Goal: Transaction & Acquisition: Purchase product/service

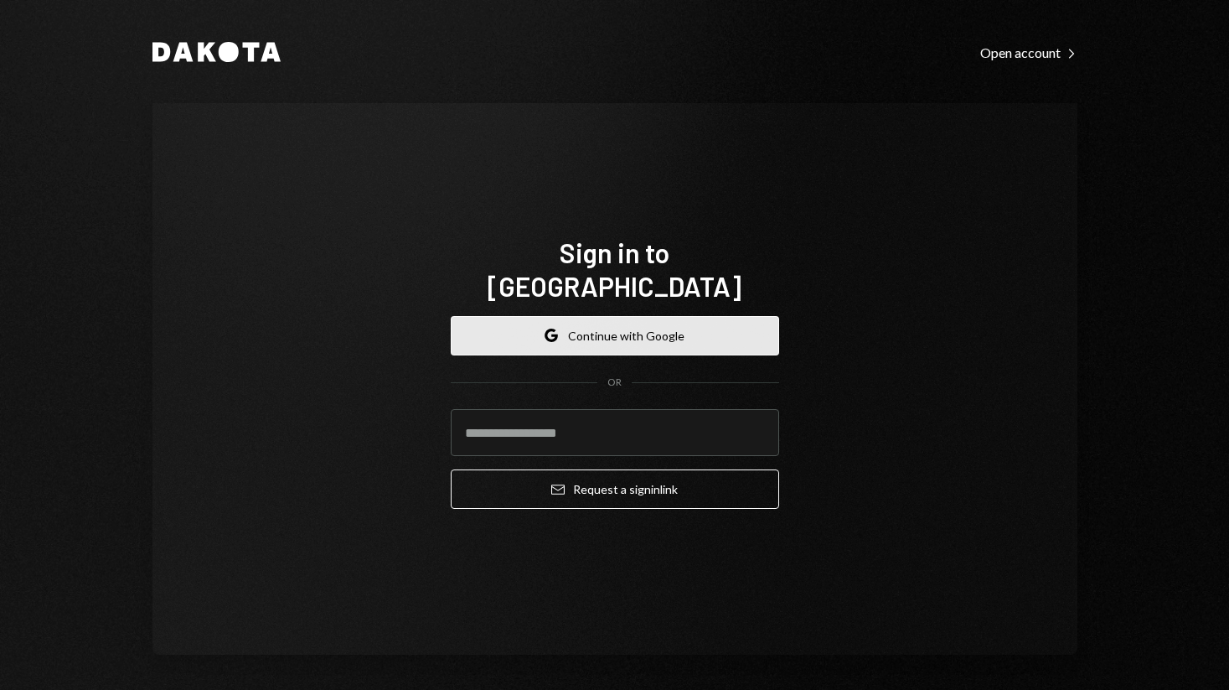
click at [632, 318] on button "Google Continue with Google" at bounding box center [615, 335] width 328 height 39
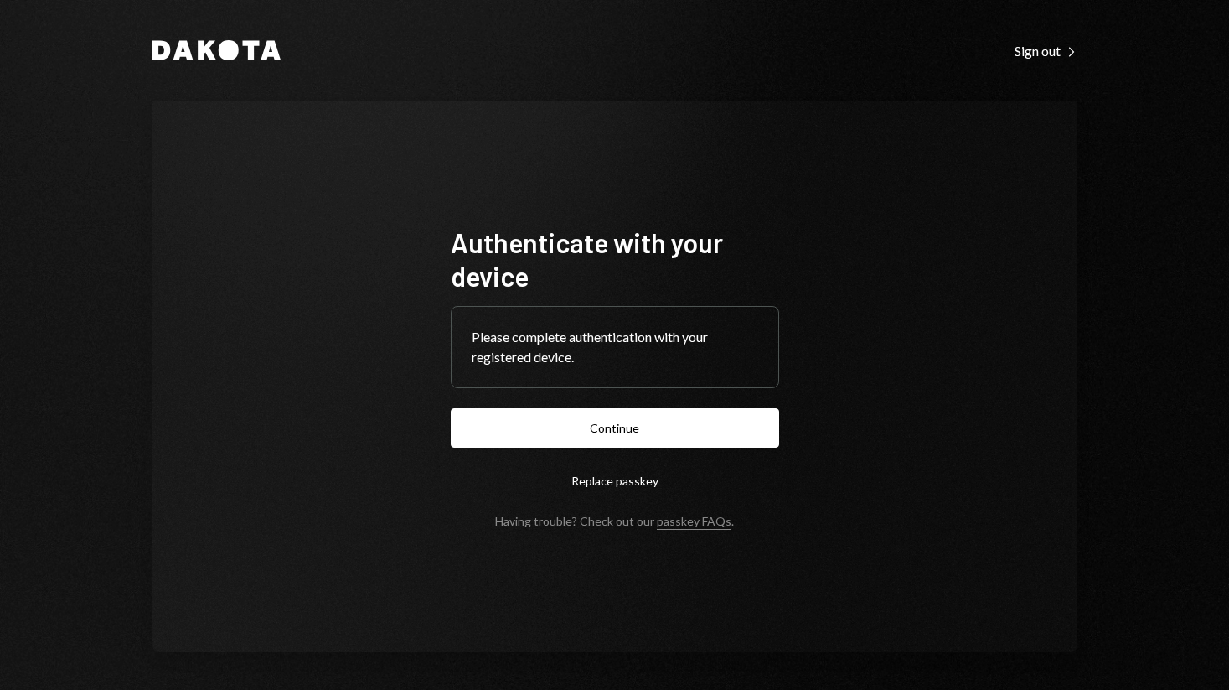
click at [626, 406] on form "Authenticate with your device Please complete authentication with your register…" at bounding box center [615, 376] width 328 height 302
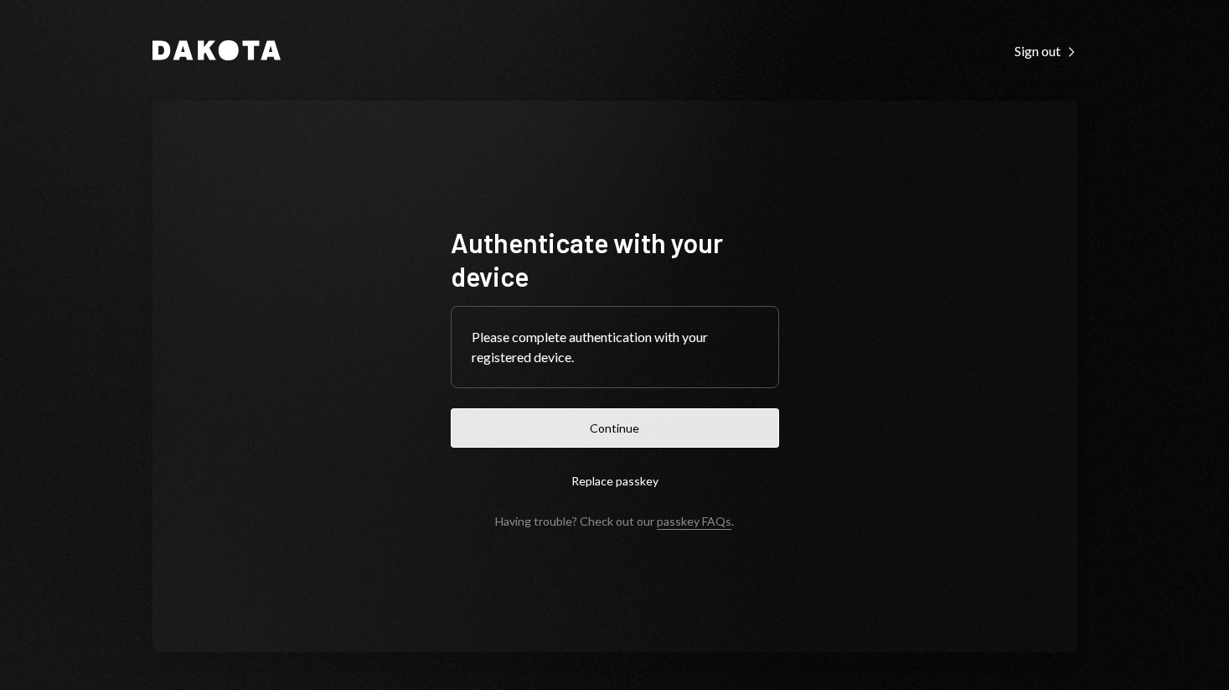
click at [609, 430] on button "Continue" at bounding box center [615, 427] width 328 height 39
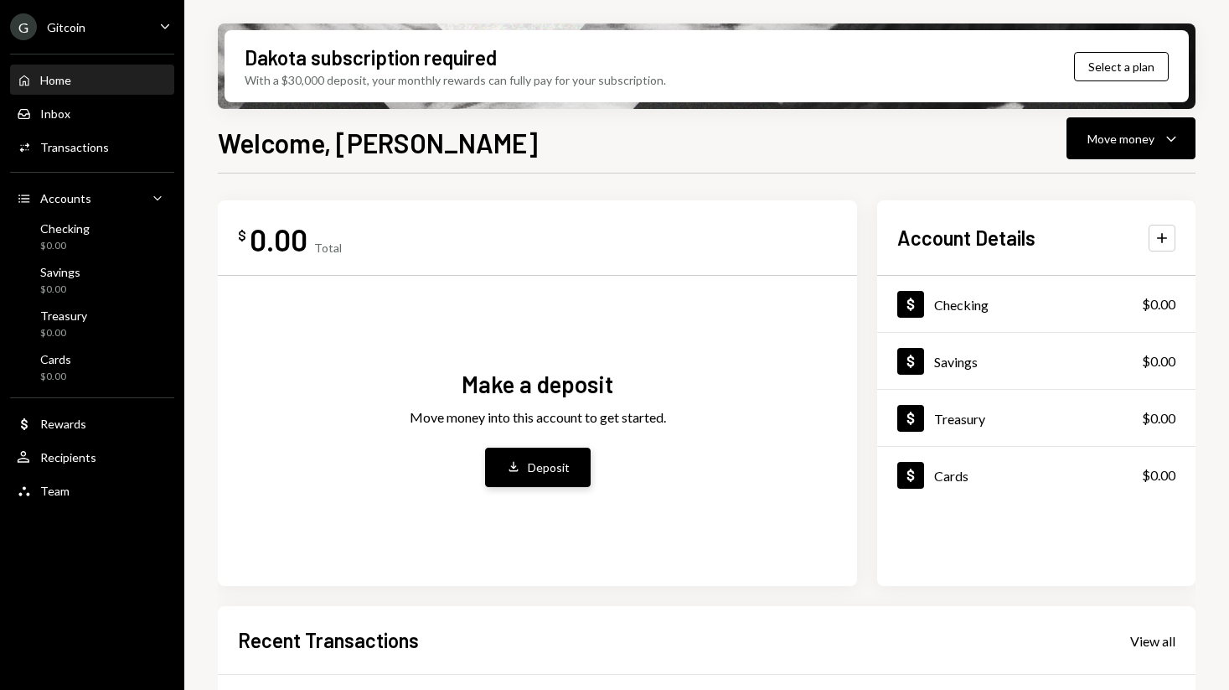
click at [542, 470] on div "Deposit" at bounding box center [549, 467] width 42 height 18
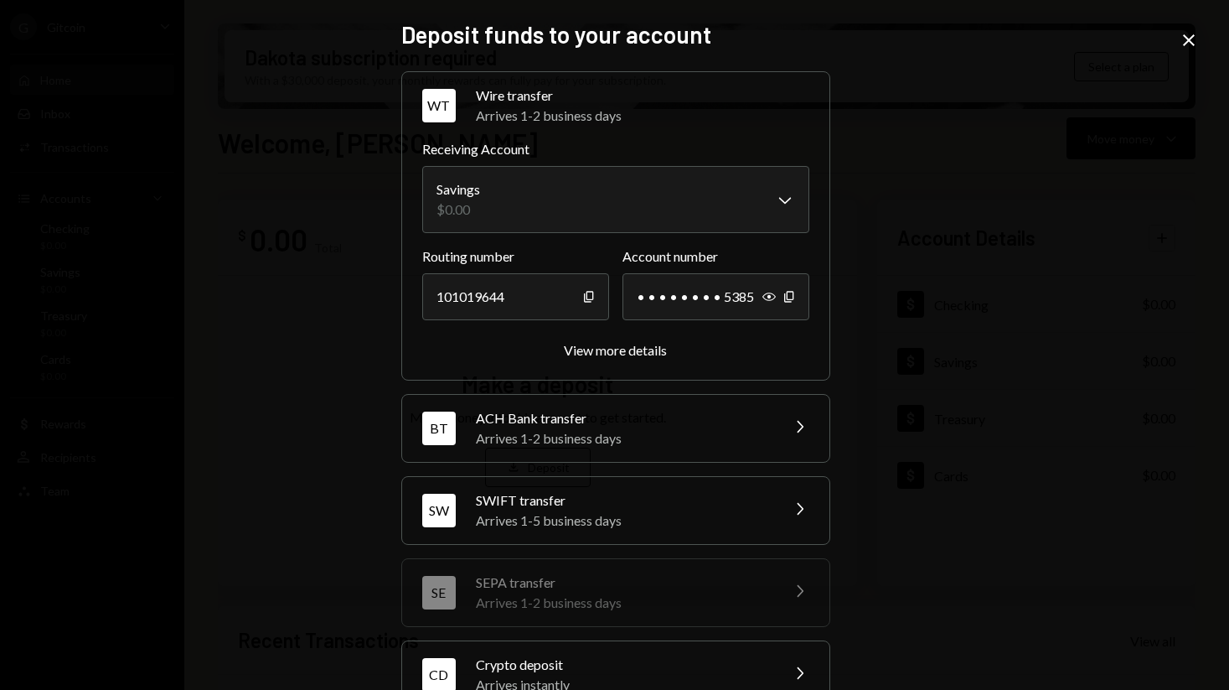
click at [704, 421] on div "ACH Bank transfer" at bounding box center [622, 418] width 293 height 20
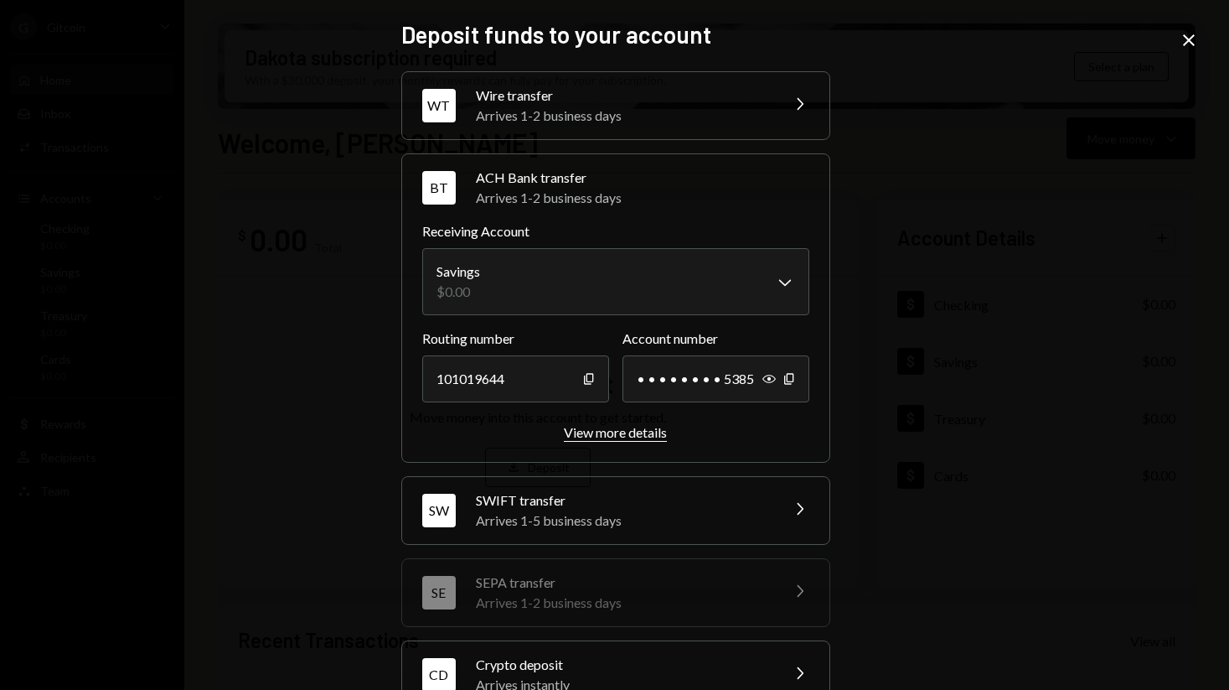
click at [602, 433] on div "View more details" at bounding box center [615, 432] width 103 height 16
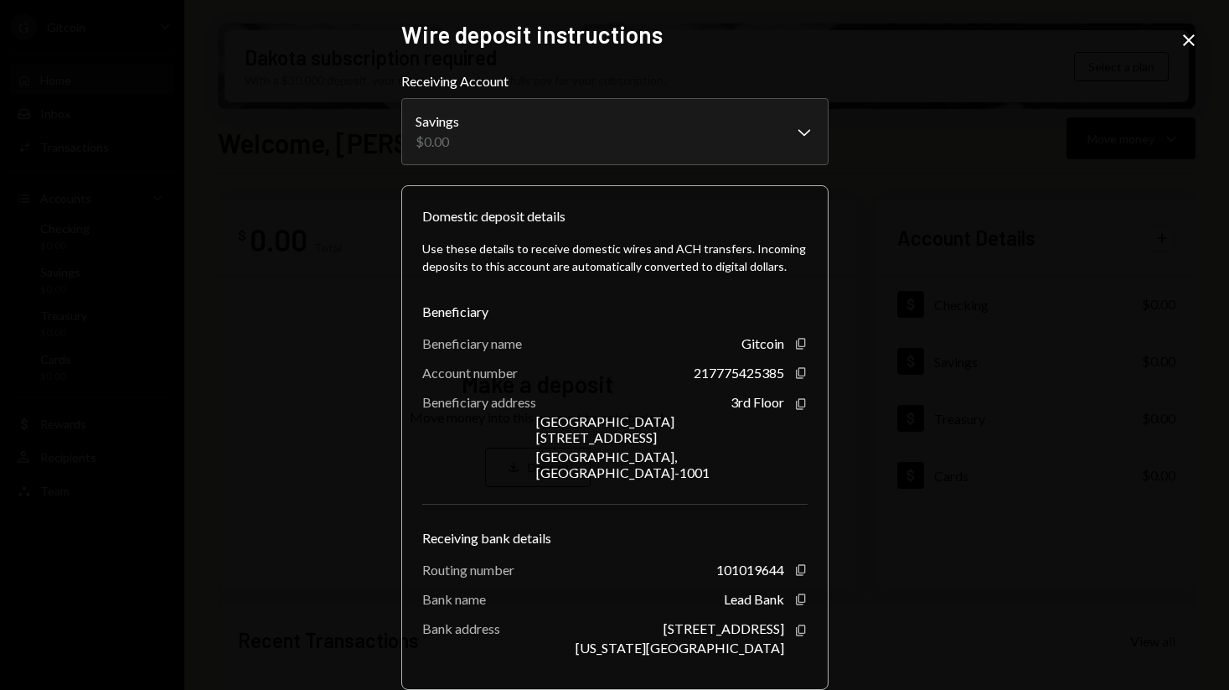
scroll to position [58, 0]
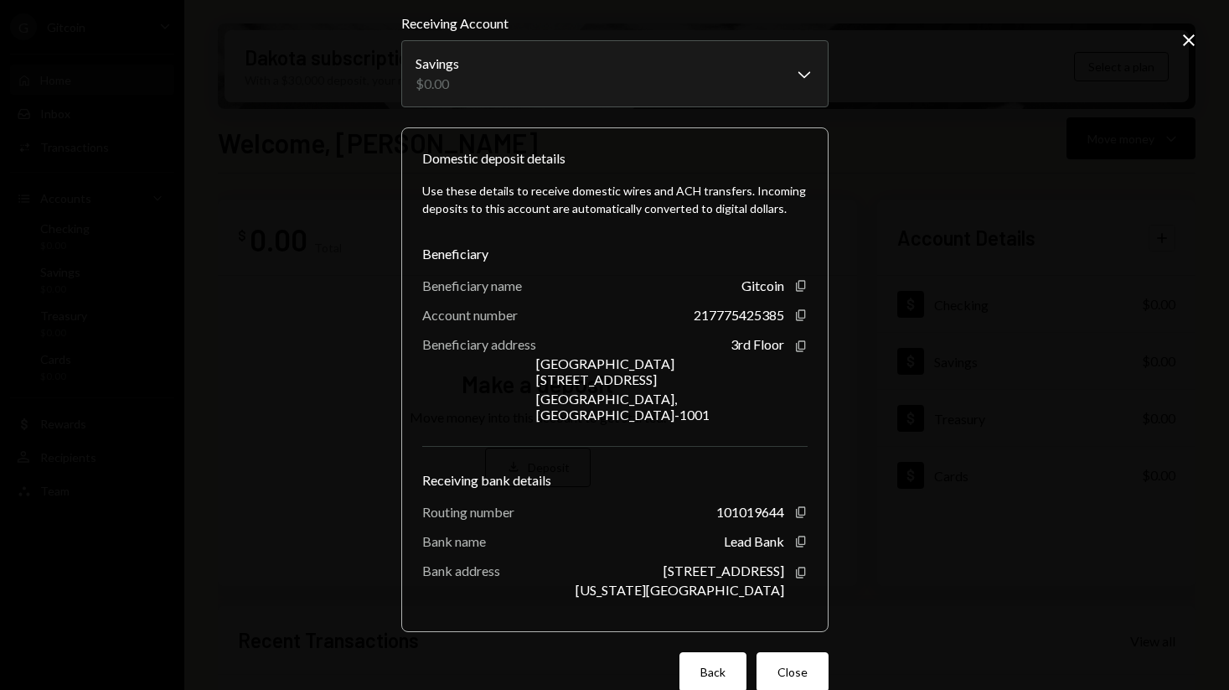
click at [706, 652] on button "Back" at bounding box center [713, 671] width 67 height 39
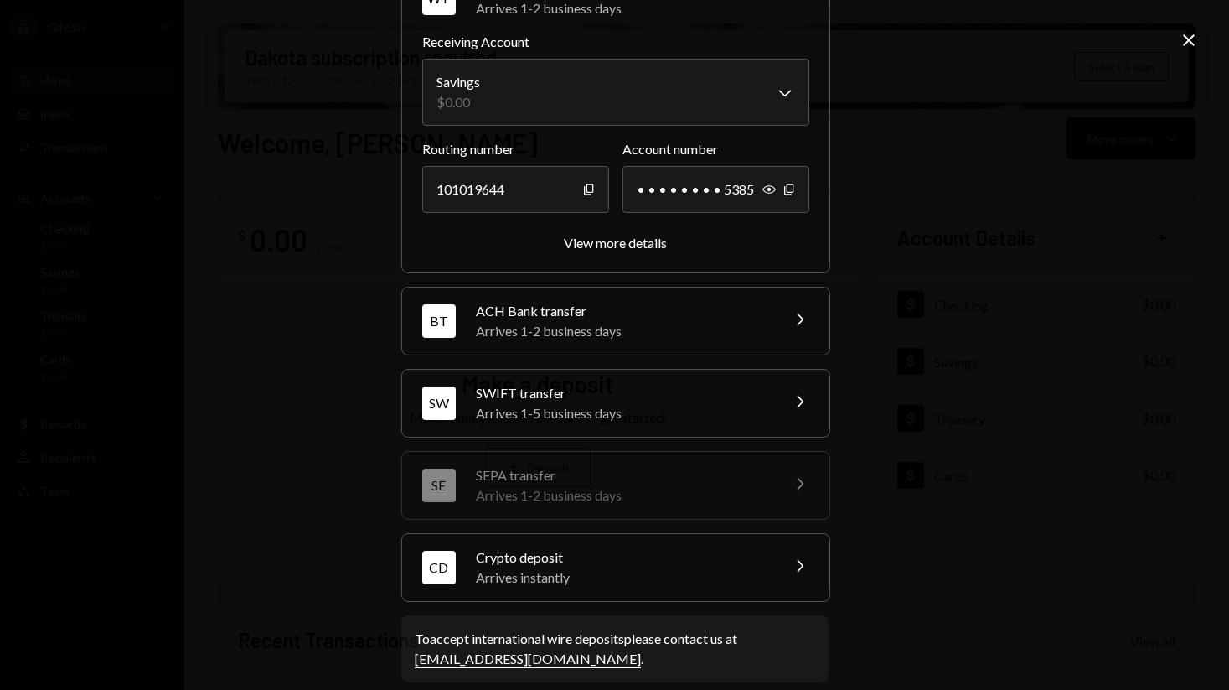
scroll to position [127, 0]
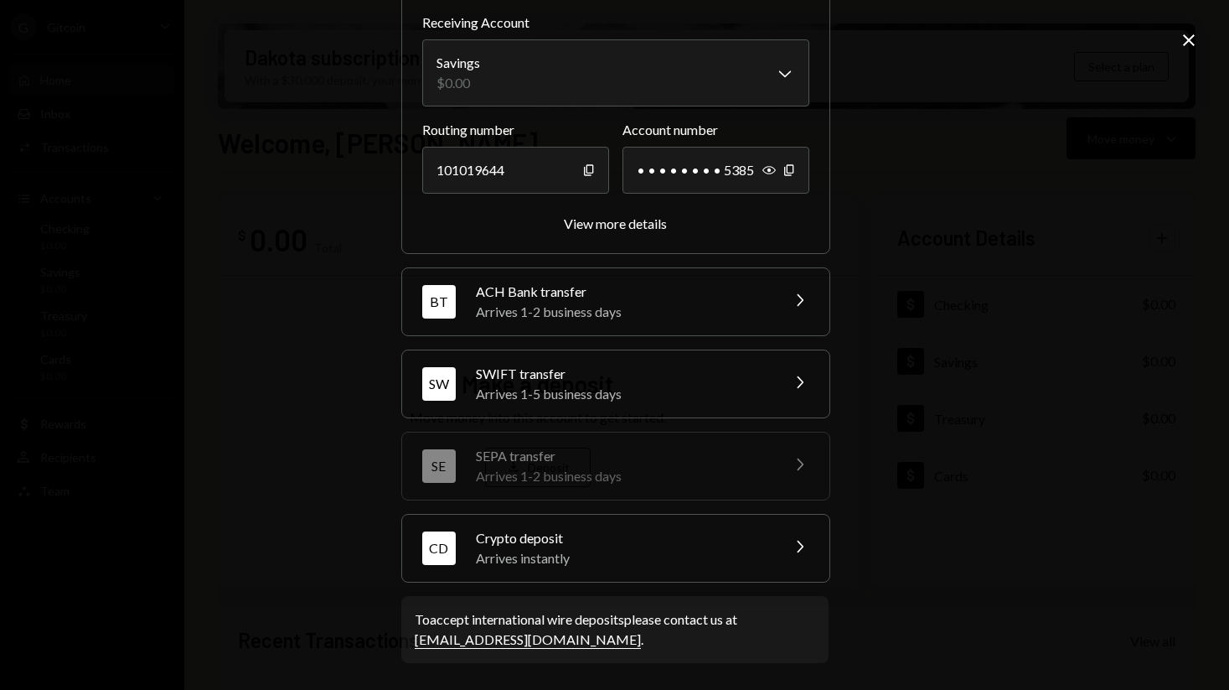
click at [652, 385] on div "Arrives 1-5 business days" at bounding box center [622, 394] width 293 height 20
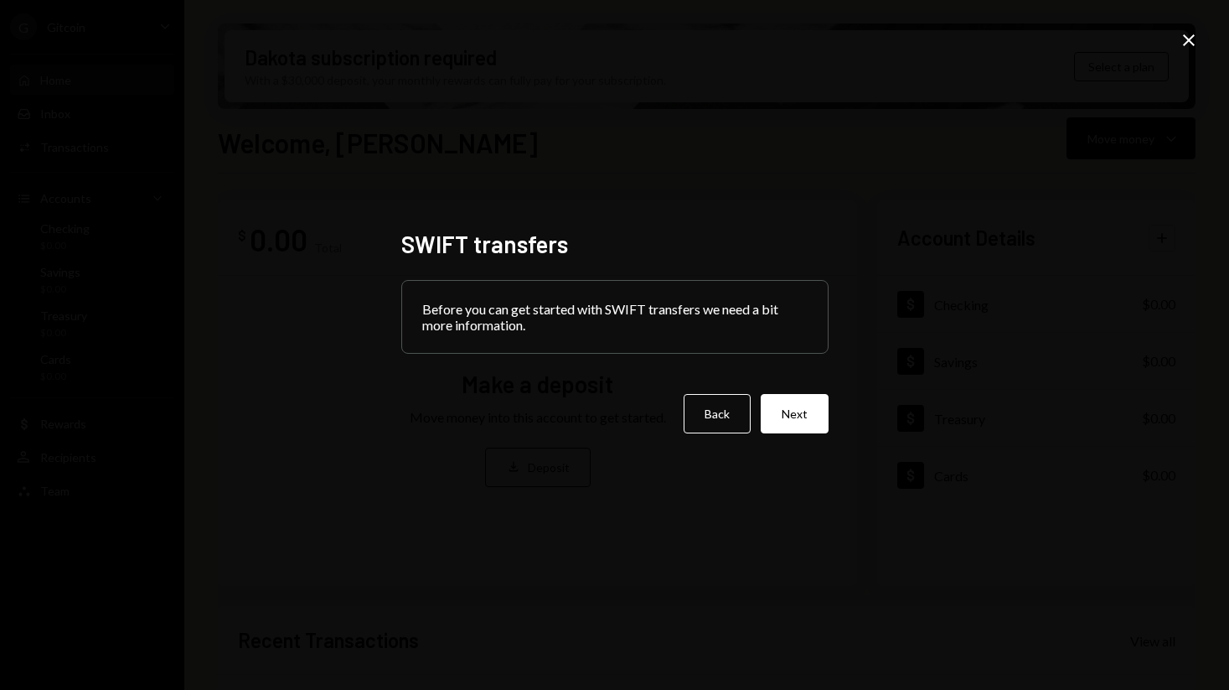
scroll to position [0, 0]
click at [688, 410] on button "Back" at bounding box center [717, 413] width 67 height 39
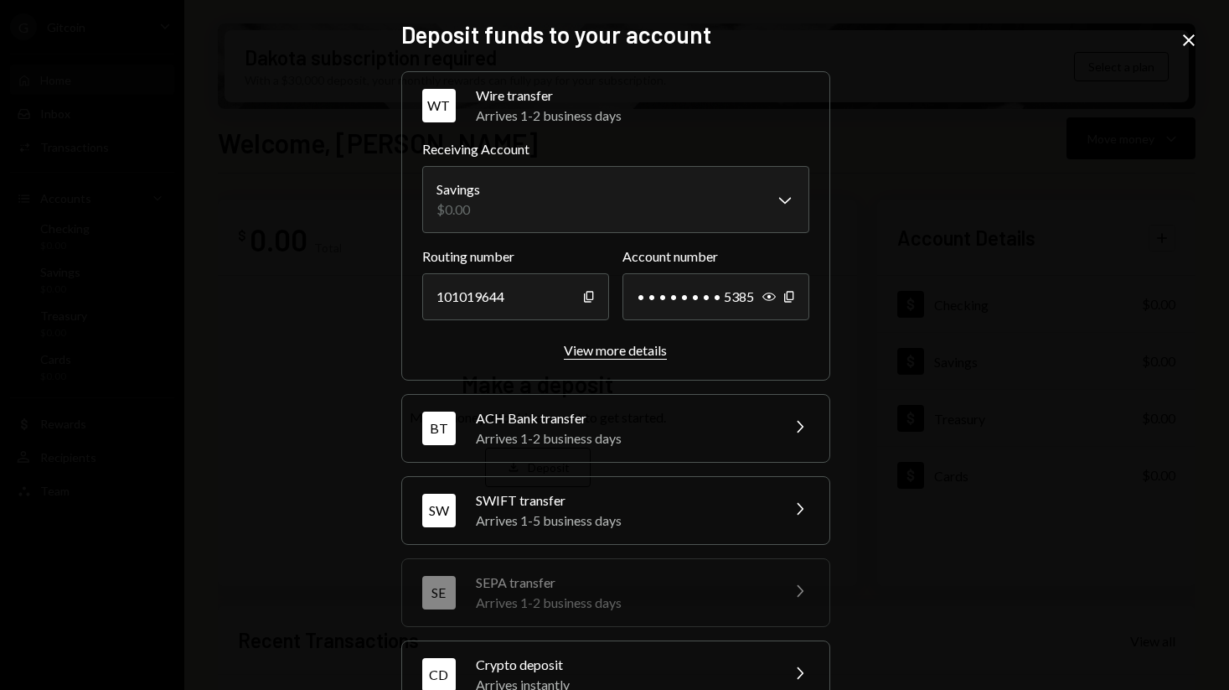
click at [626, 354] on div "View more details" at bounding box center [615, 350] width 103 height 16
